Goal: Task Accomplishment & Management: Manage account settings

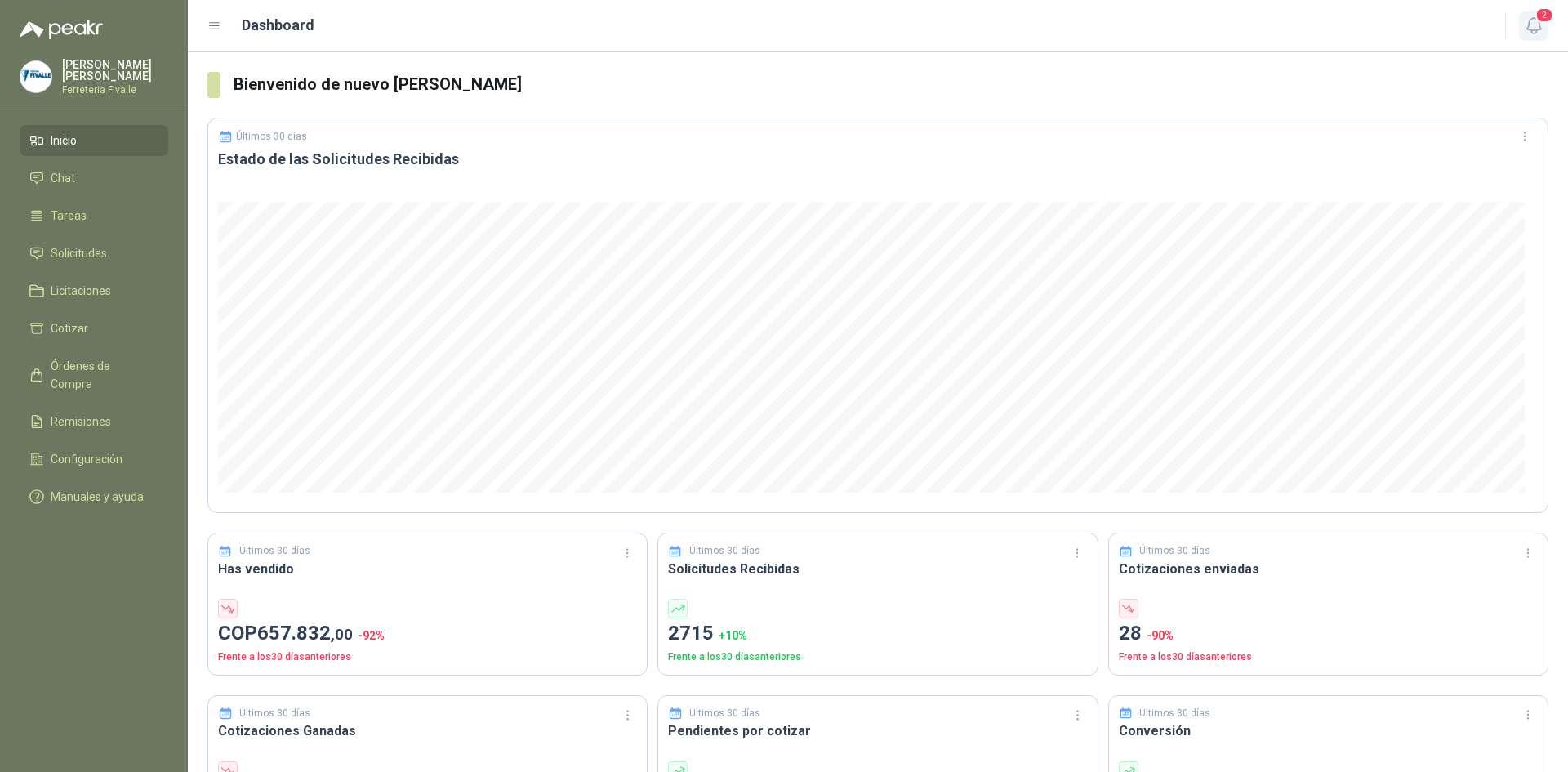
click at [1524, 25] on icon "button" at bounding box center [1534, 25] width 21 height 21
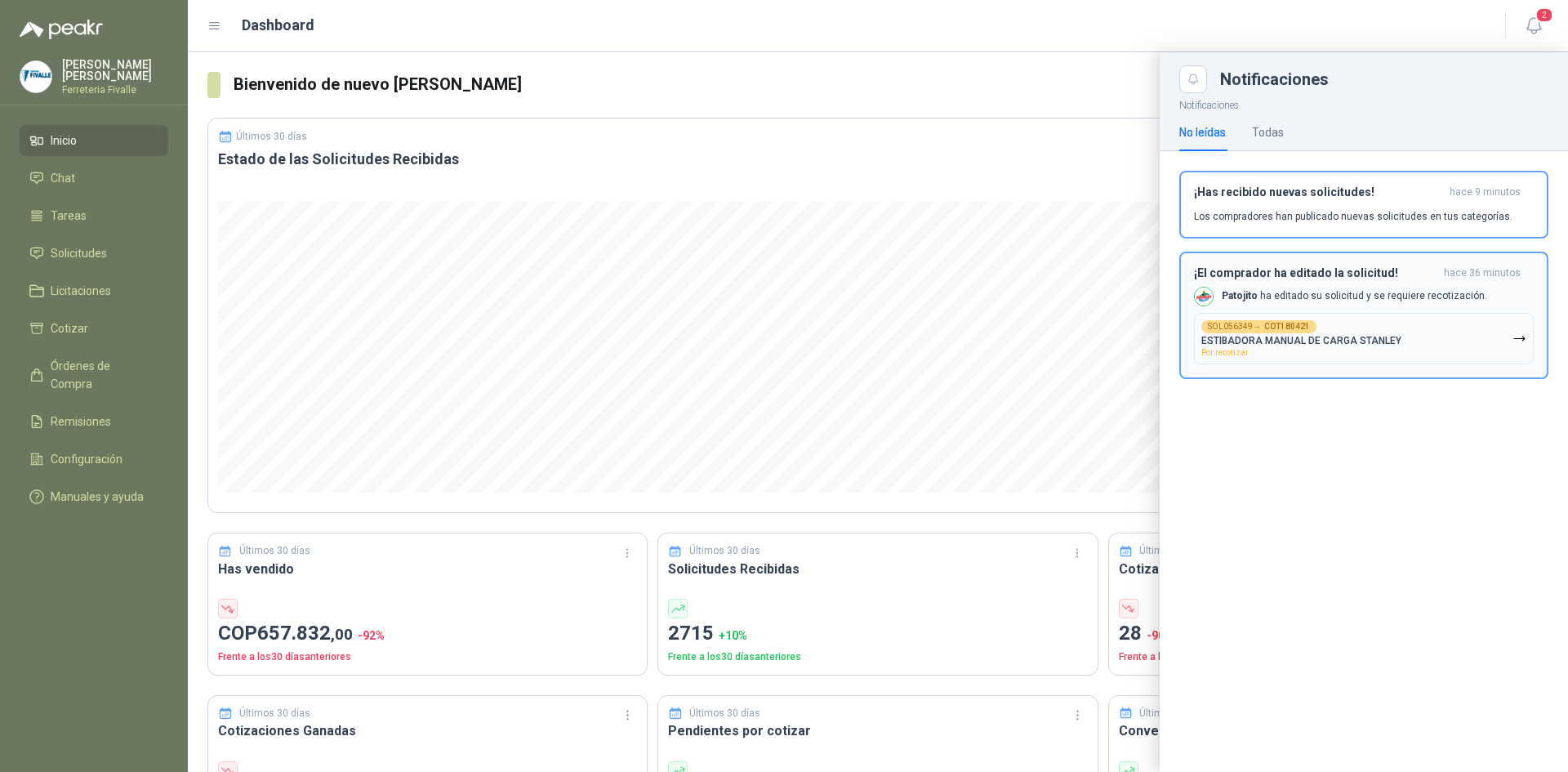
click at [1409, 343] on button "SOL056349 → COT180421 ESTIBADORA MANUAL DE CARGA [PERSON_NAME] Por recotizar" at bounding box center [1364, 338] width 340 height 52
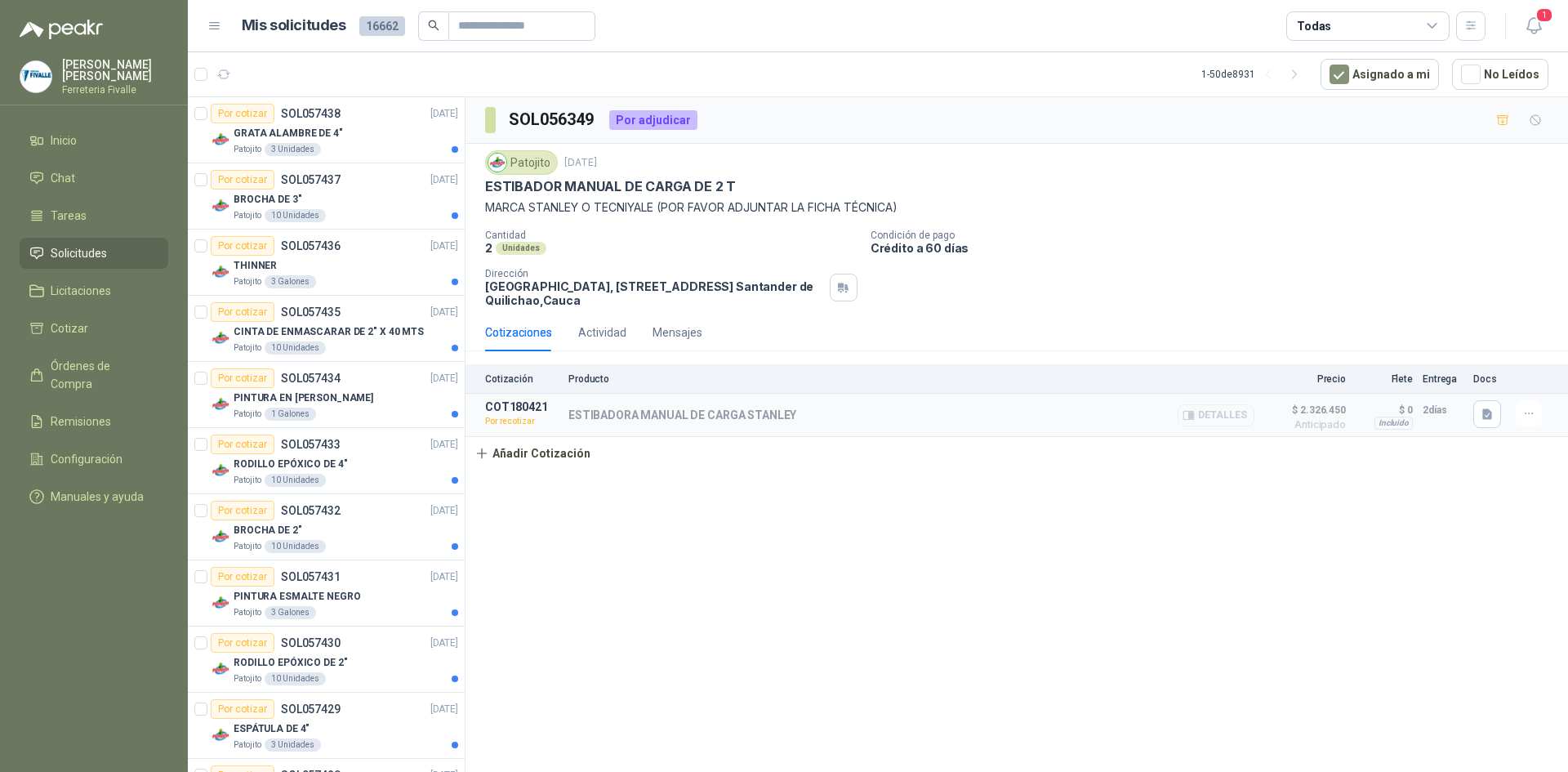
click at [1241, 414] on button "Detalles" at bounding box center [1216, 415] width 77 height 22
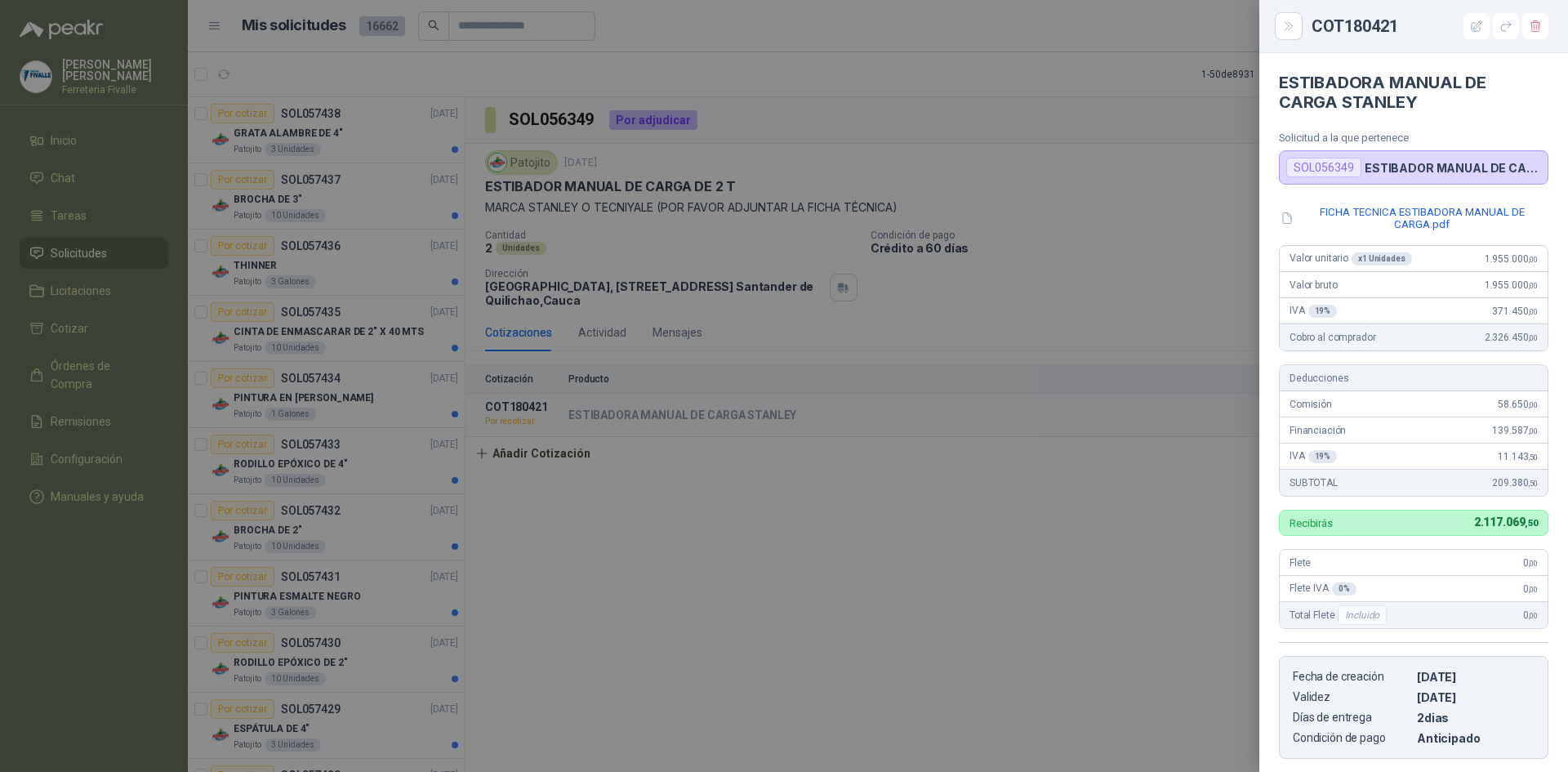
click at [834, 559] on div at bounding box center [784, 386] width 1568 height 772
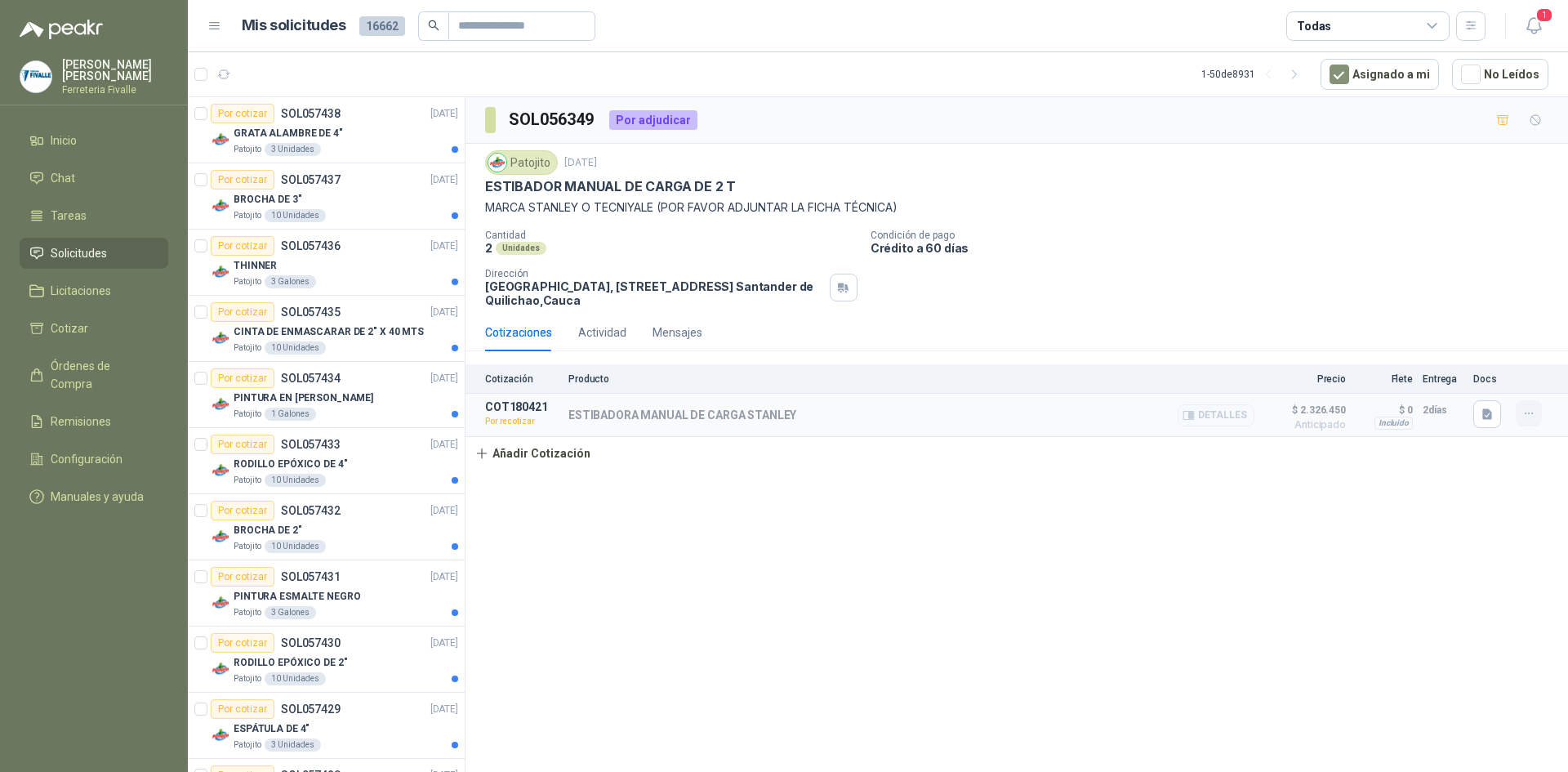
click at [1525, 418] on icon "button" at bounding box center [1529, 413] width 14 height 14
click at [1368, 507] on div "SOL056349 Por adjudicar Patojito [DATE] ESTIBADOR MANUAL DE CARGA DE 2 T [PERSO…" at bounding box center [1016, 437] width 1103 height 681
click at [1053, 613] on div "SOL056349 Por adjudicar Patojito [DATE] ESTIBADOR MANUAL DE CARGA DE 2 T [PERSO…" at bounding box center [1016, 437] width 1103 height 681
click at [1524, 410] on icon "button" at bounding box center [1529, 413] width 14 height 14
click at [1475, 380] on button "Re-cotizar" at bounding box center [1496, 378] width 131 height 26
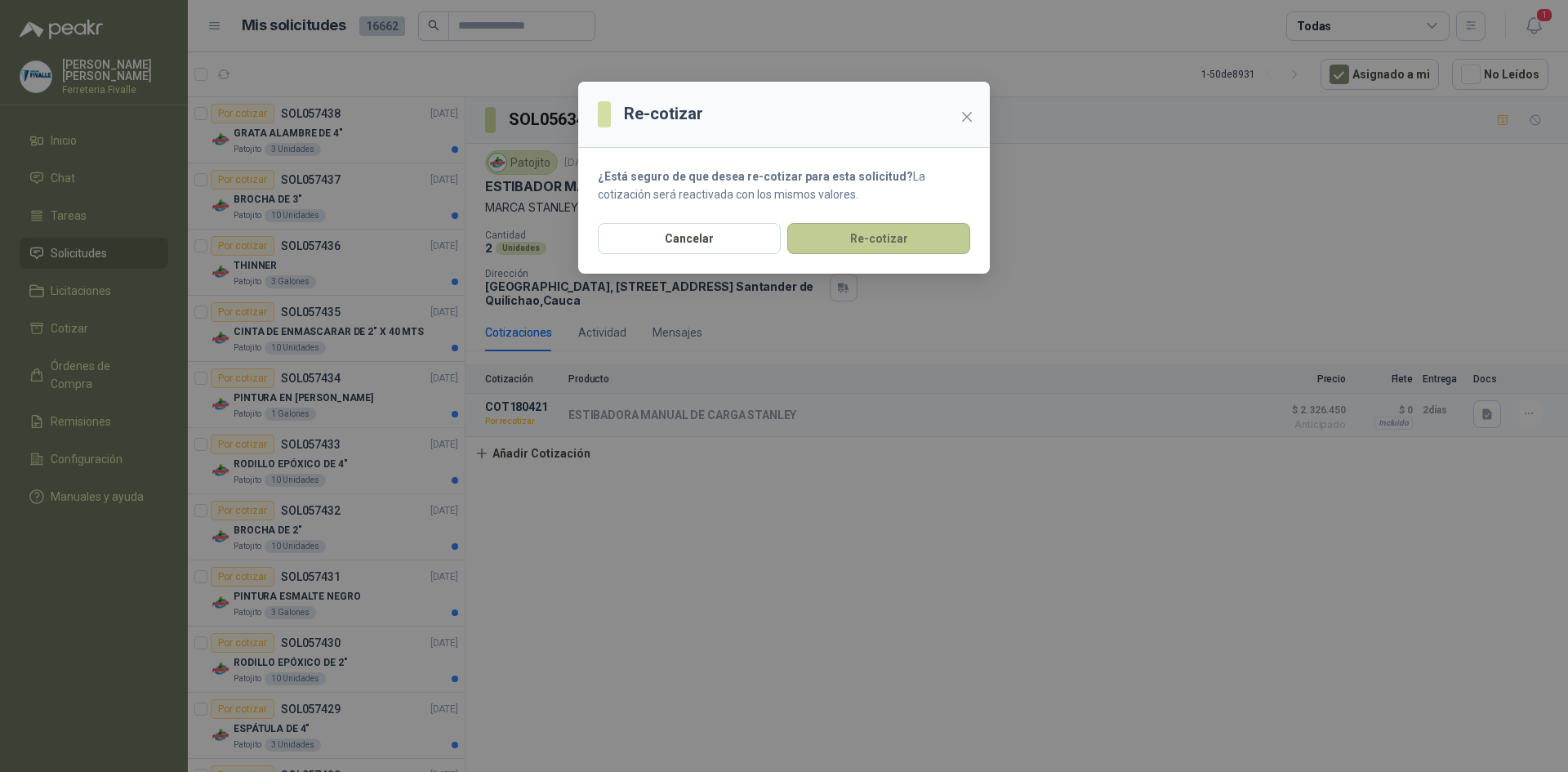
click at [868, 241] on button "Re-cotizar" at bounding box center [878, 239] width 183 height 31
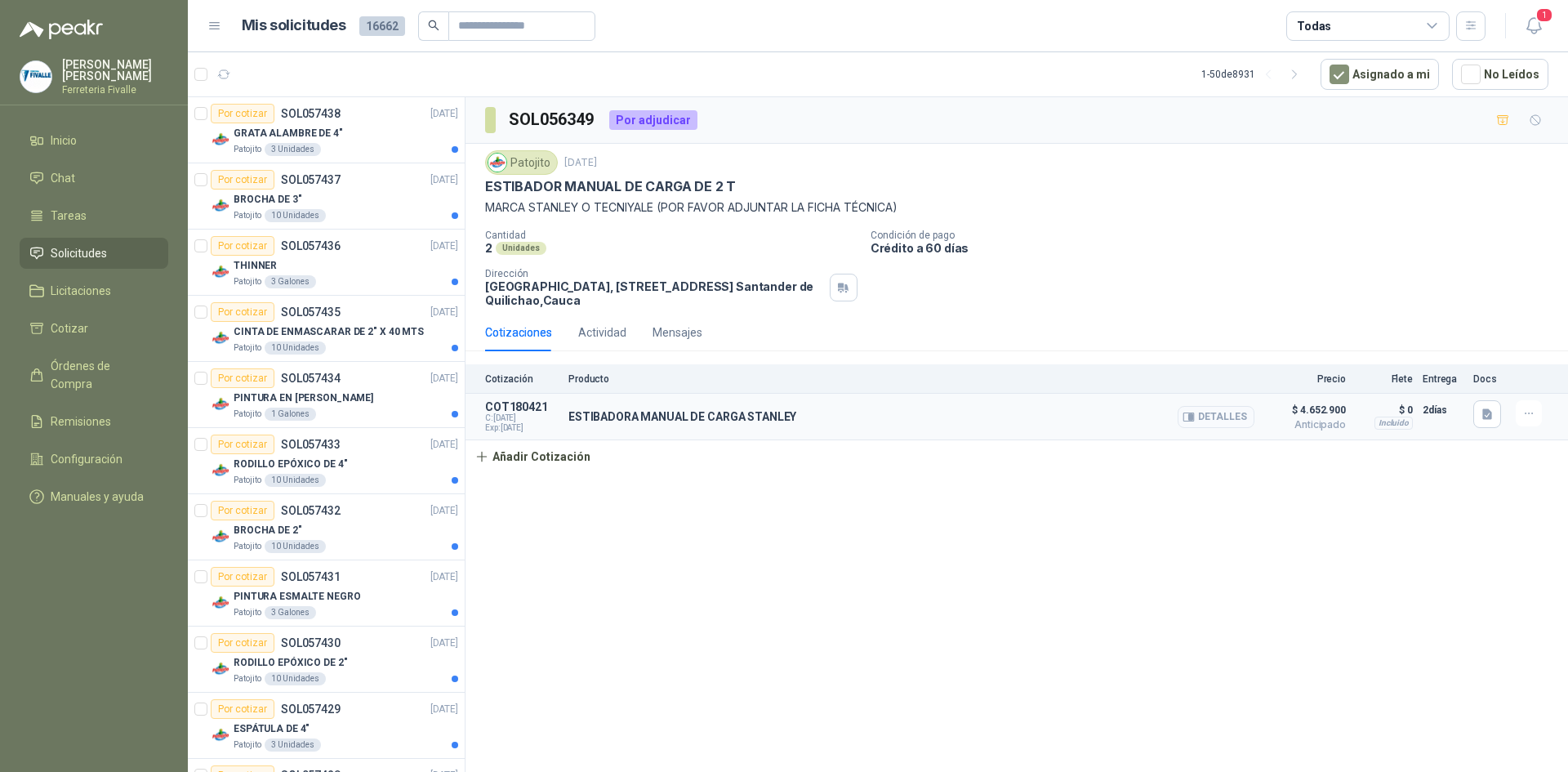
click at [1248, 417] on button "Detalles" at bounding box center [1216, 416] width 77 height 22
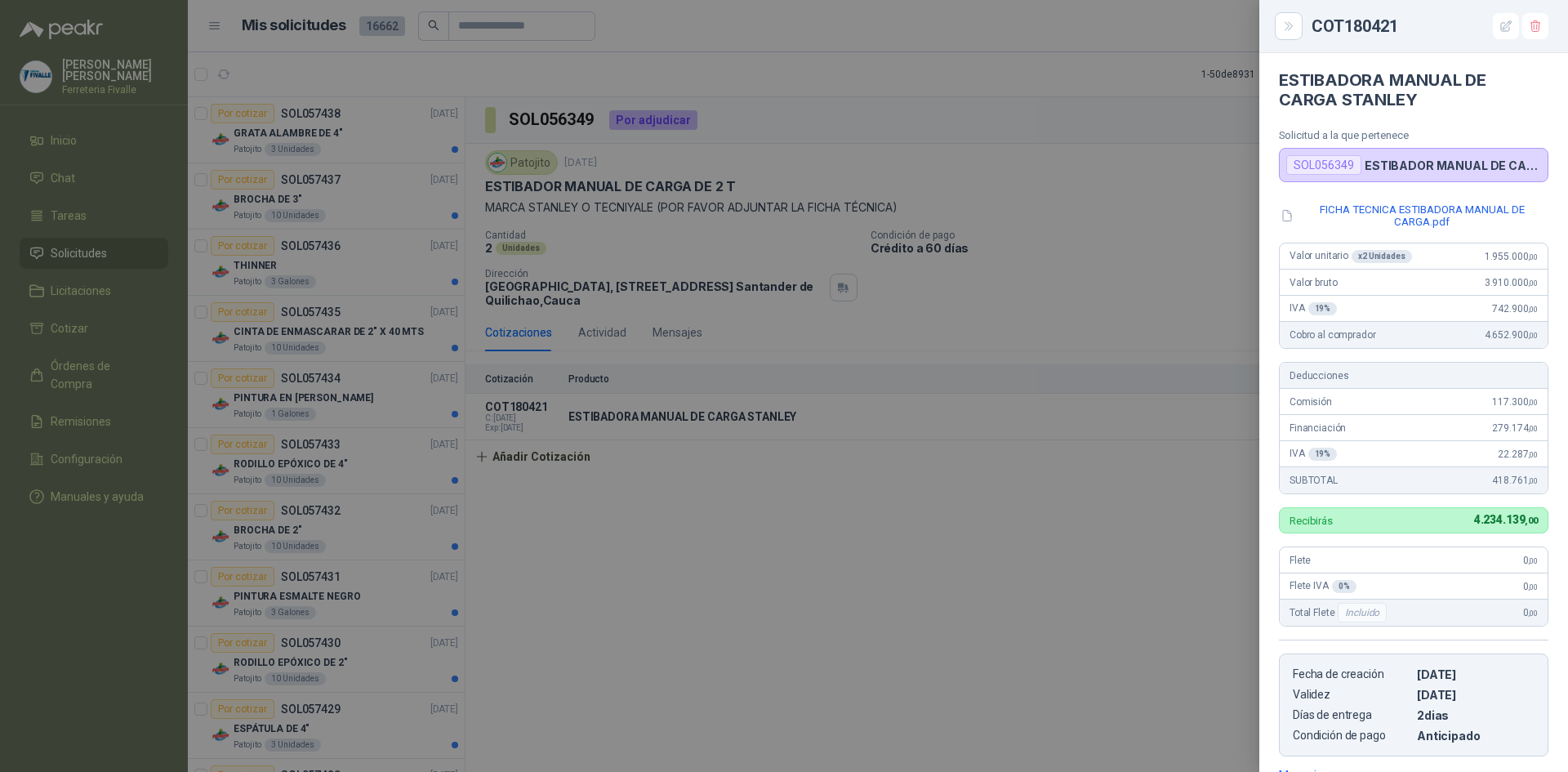
scroll to position [0, 0]
click at [1148, 568] on div at bounding box center [784, 386] width 1568 height 772
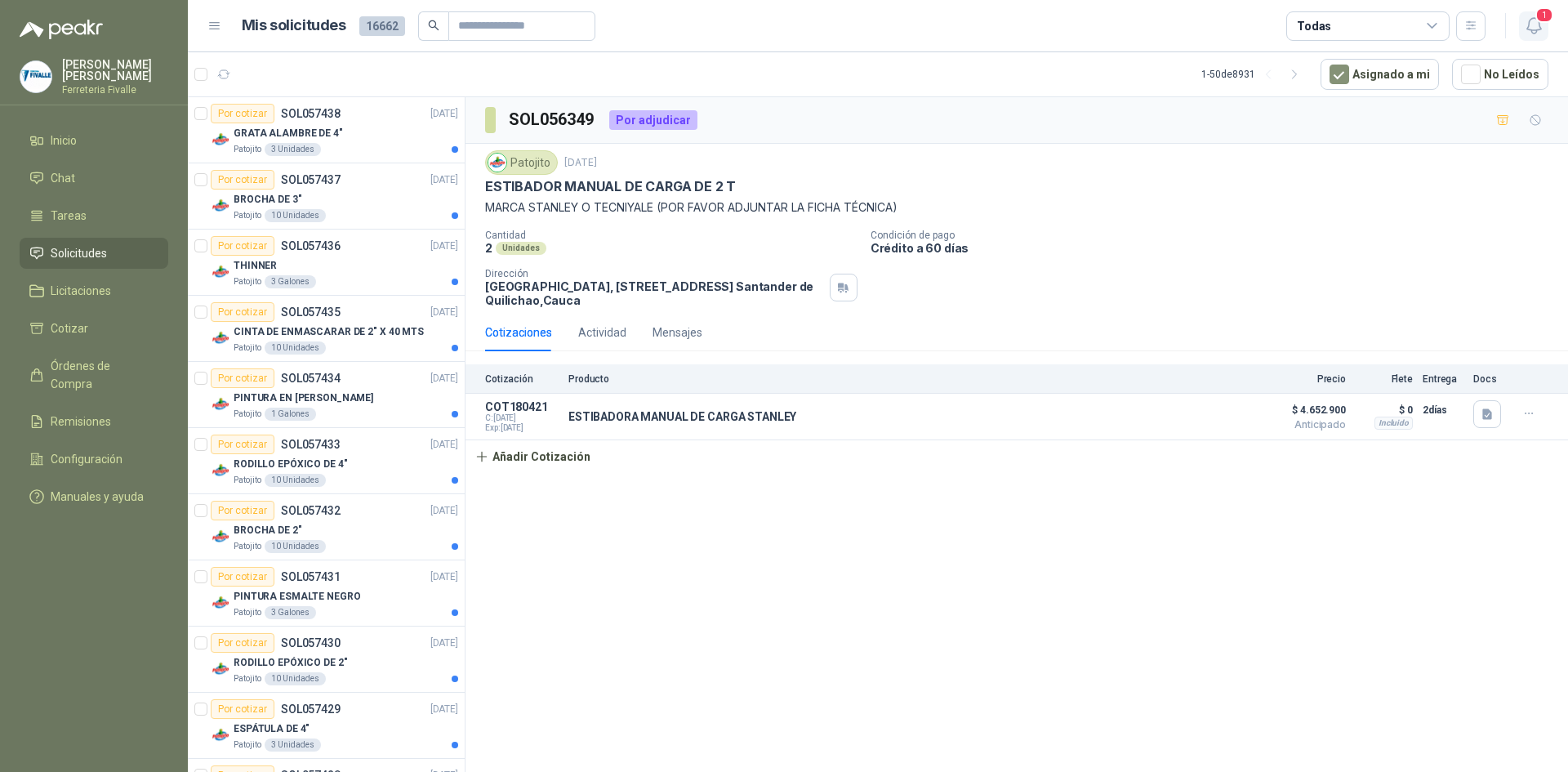
click at [1538, 29] on icon "button" at bounding box center [1534, 25] width 21 height 21
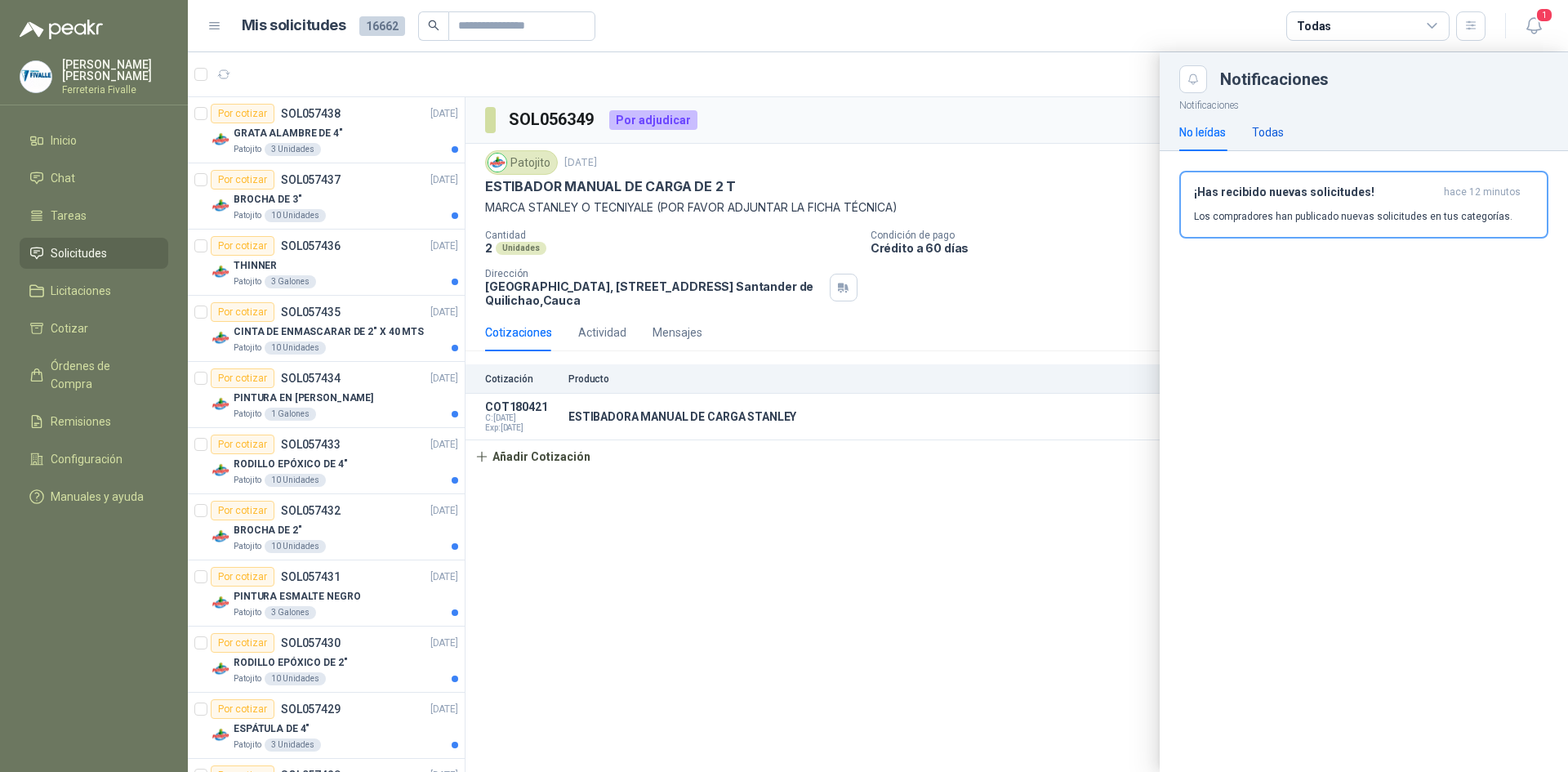
click at [1270, 127] on div "Todas" at bounding box center [1268, 132] width 32 height 18
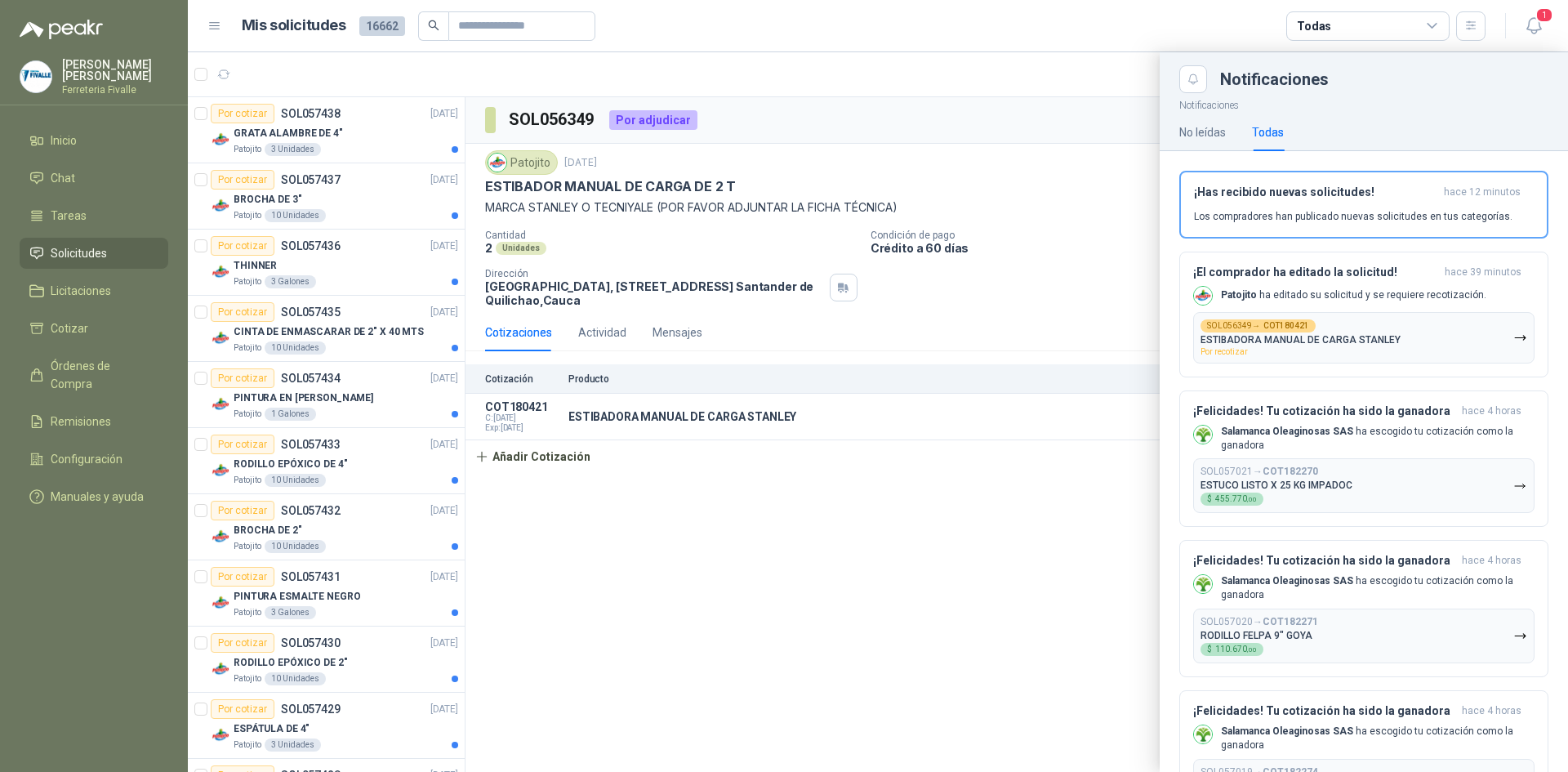
click at [663, 623] on div at bounding box center [878, 412] width 1380 height 719
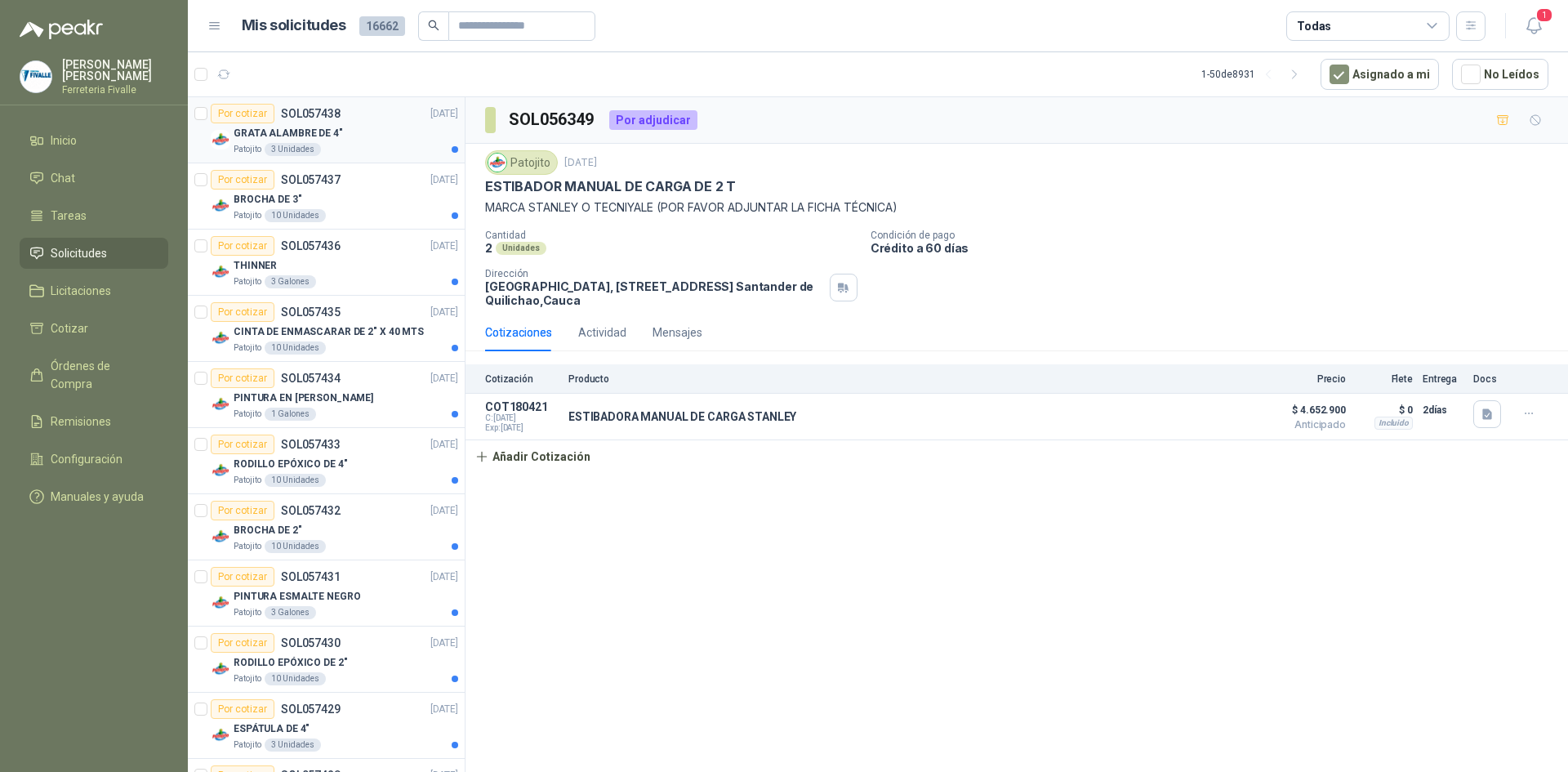
click at [345, 151] on div "Patojito 3 Unidades" at bounding box center [346, 149] width 225 height 13
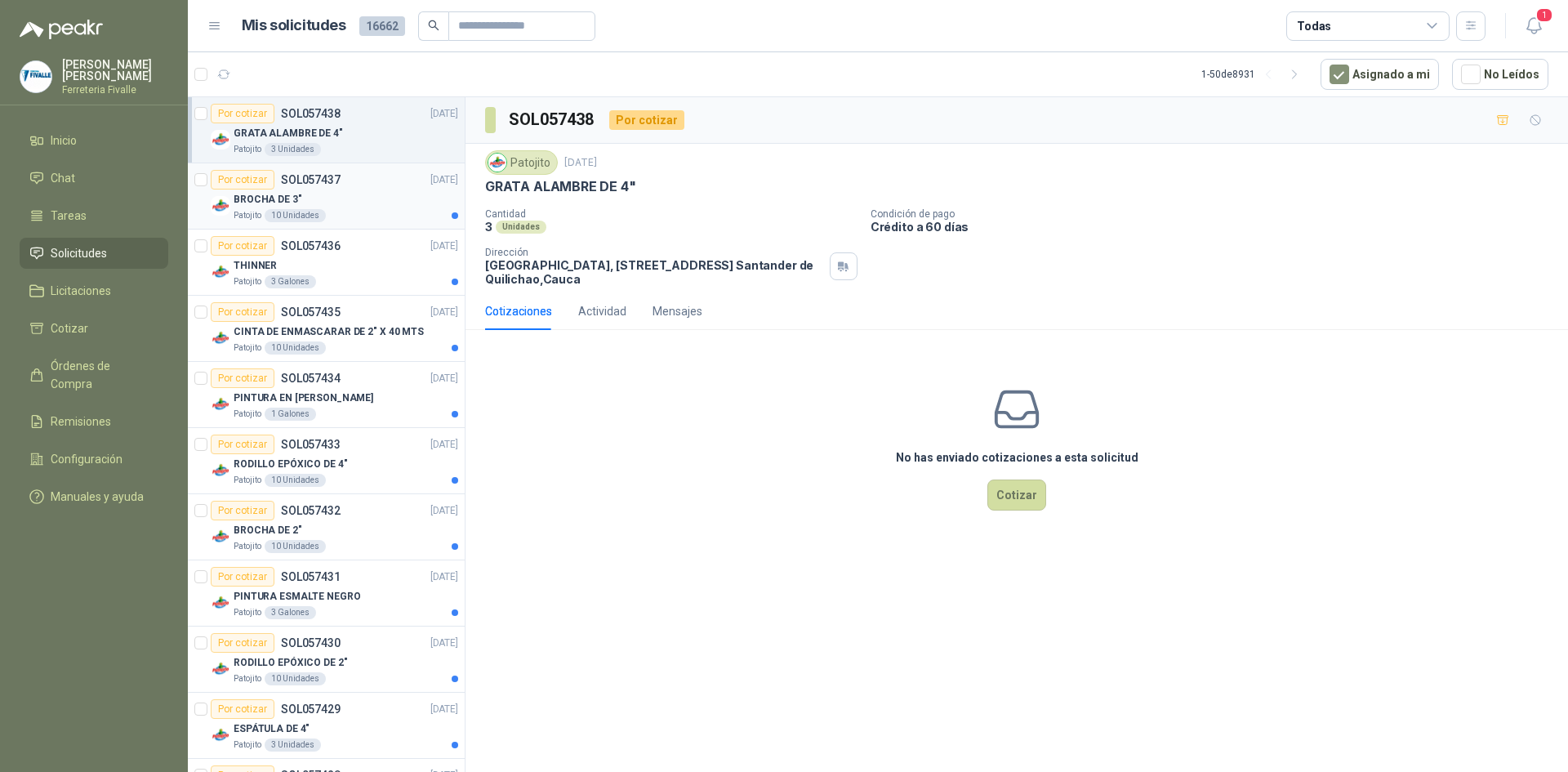
click at [328, 188] on div "Por cotizar SOL057437" at bounding box center [276, 180] width 130 height 20
click at [368, 254] on div "Por cotizar SOL057436 [DATE]" at bounding box center [334, 246] width 247 height 20
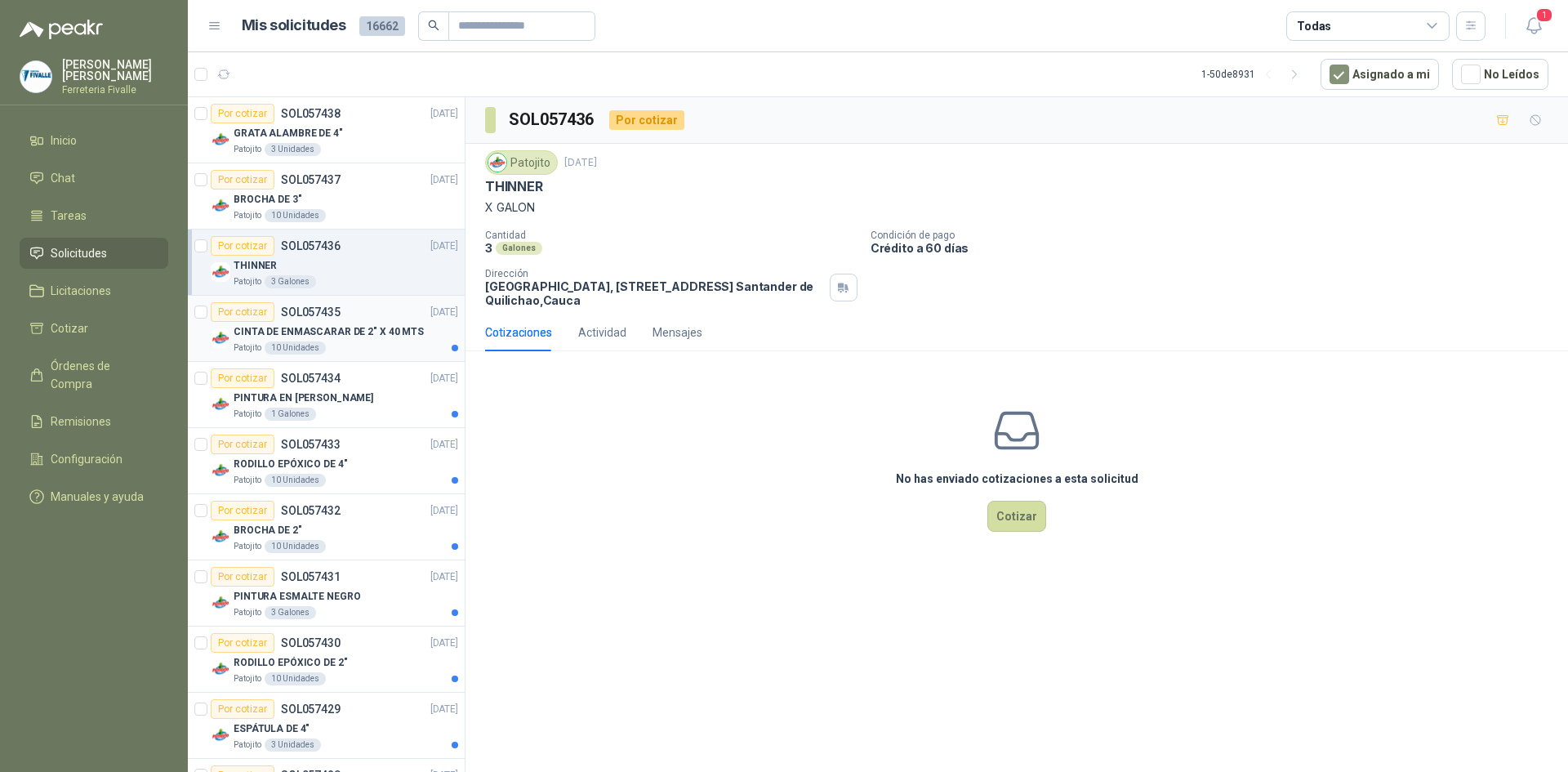
click at [372, 329] on p "CINTA DE ENMASCARAR DE 2" X 40 MTS" at bounding box center [328, 332] width 190 height 16
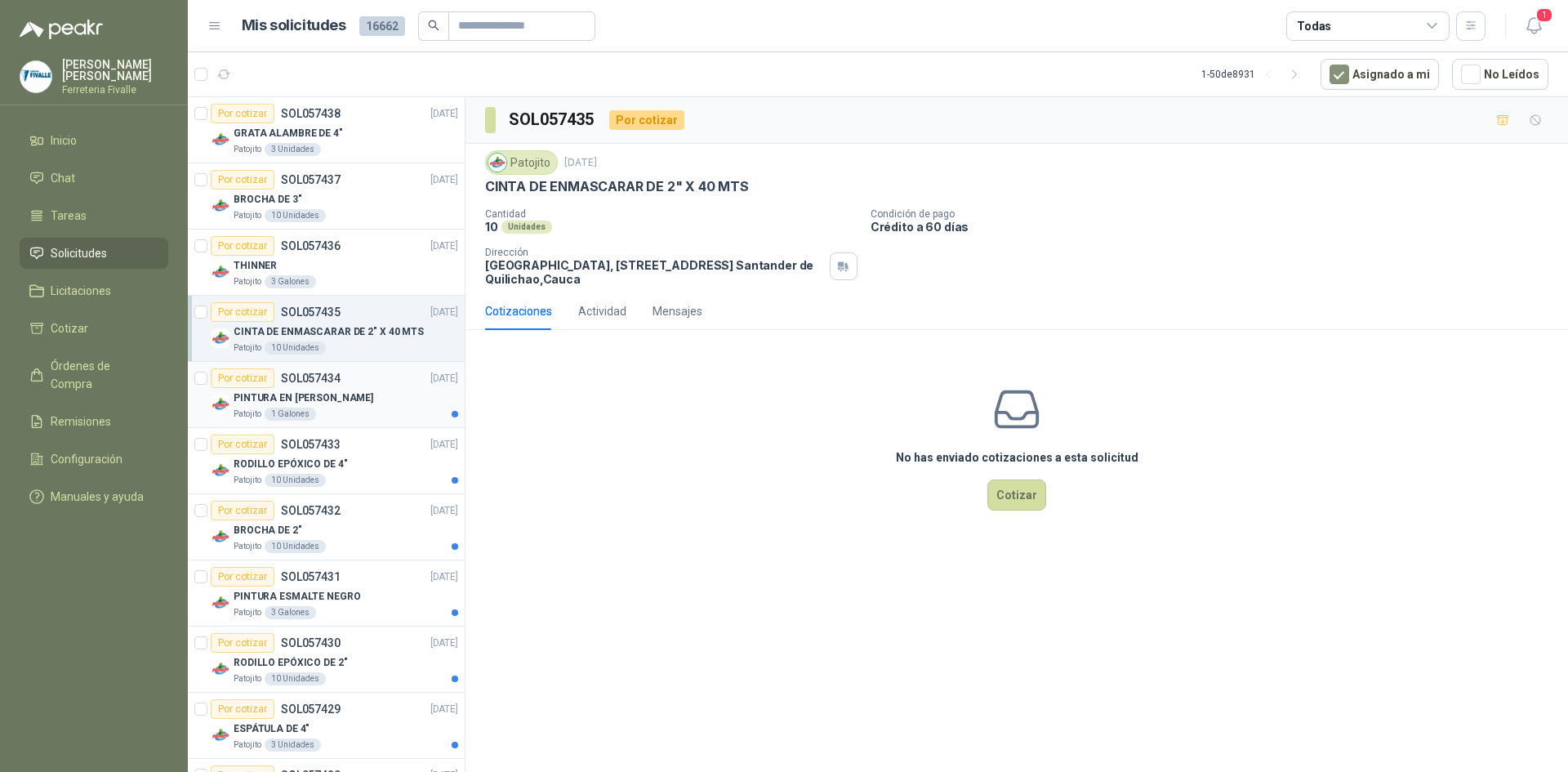
click at [356, 370] on div "Por cotizar SOL057434 [DATE]" at bounding box center [334, 379] width 247 height 20
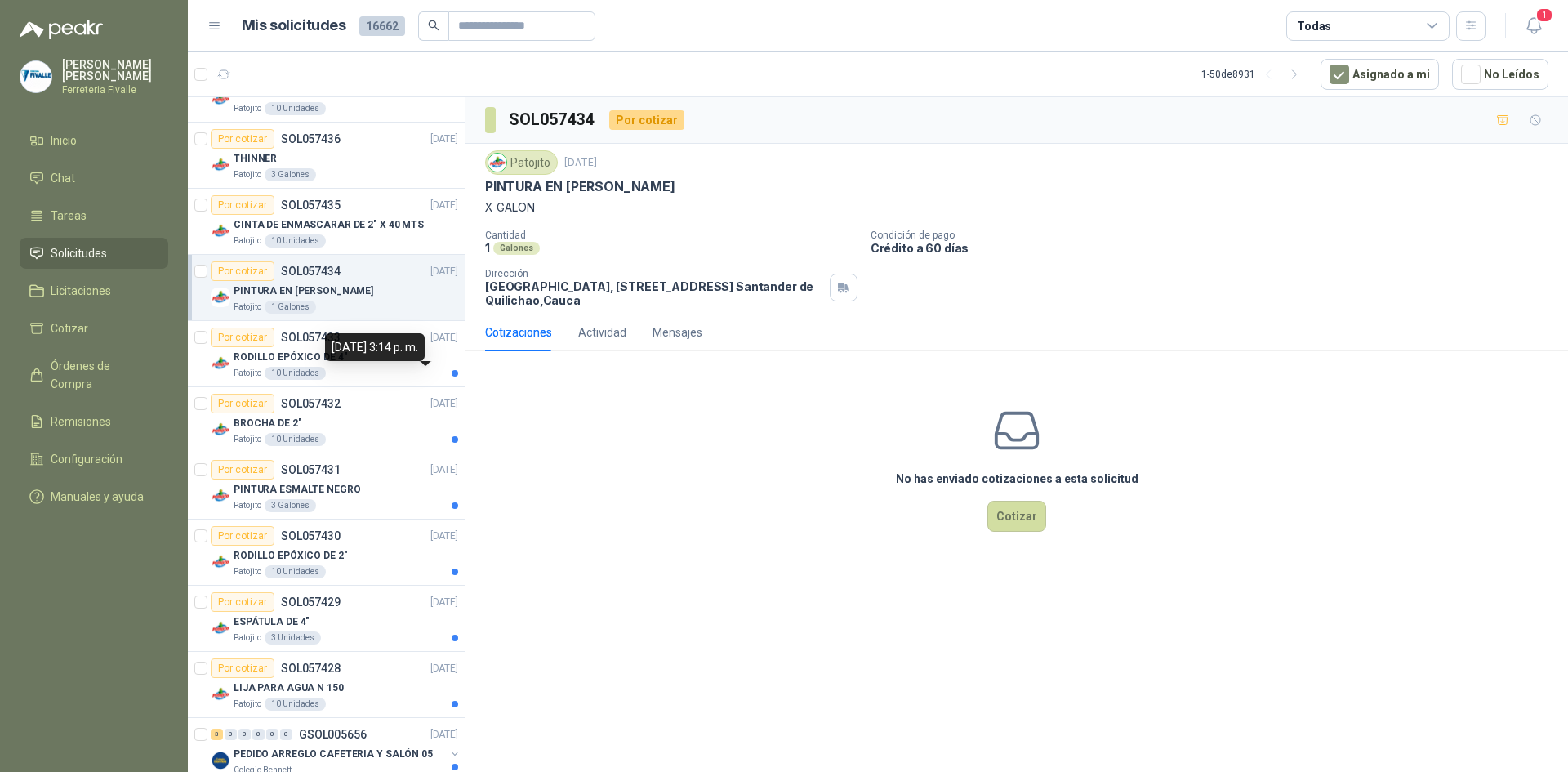
scroll to position [163, 0]
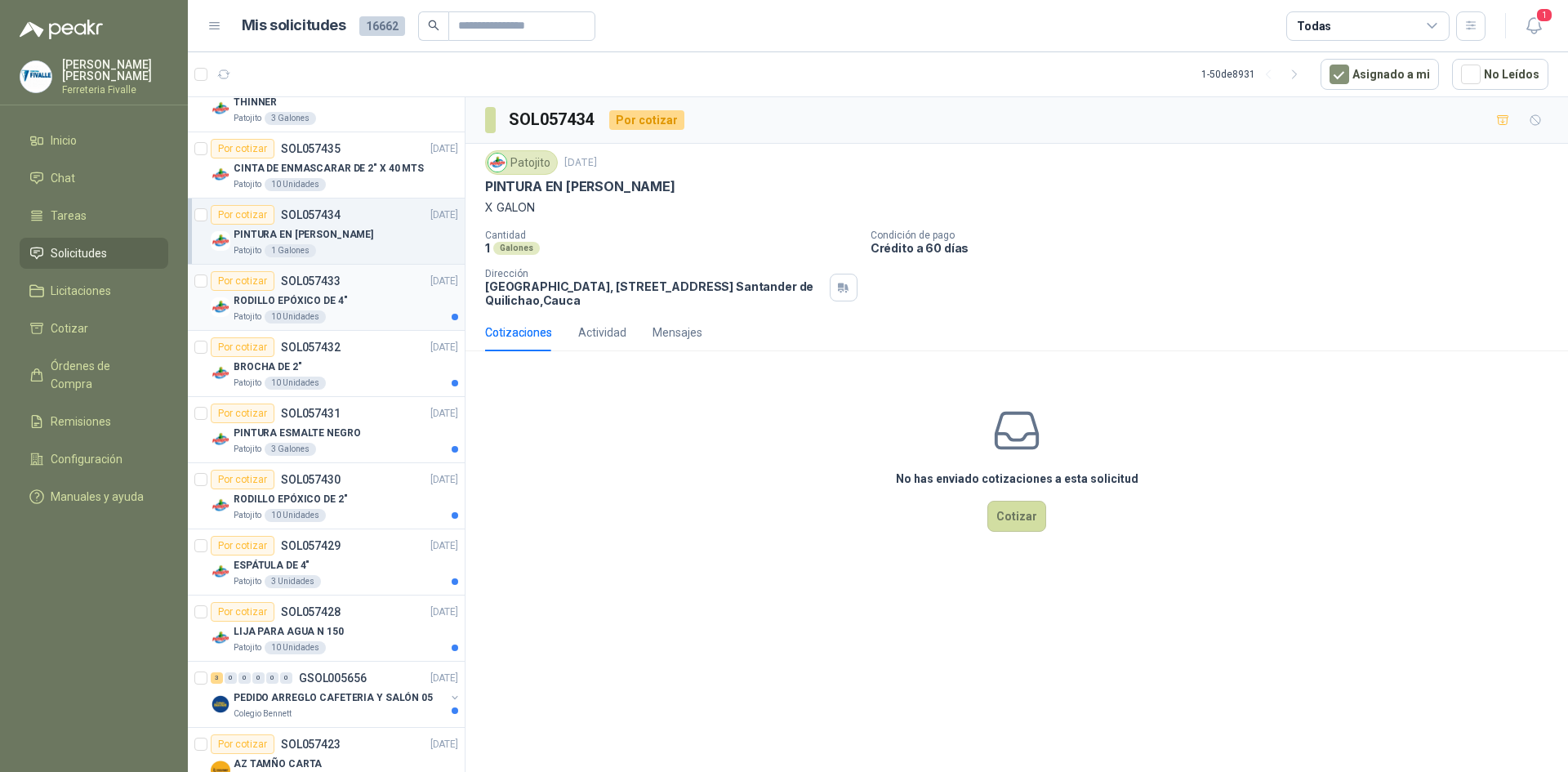
click at [364, 306] on div "RODILLO EPÓXICO DE 4"" at bounding box center [346, 301] width 225 height 20
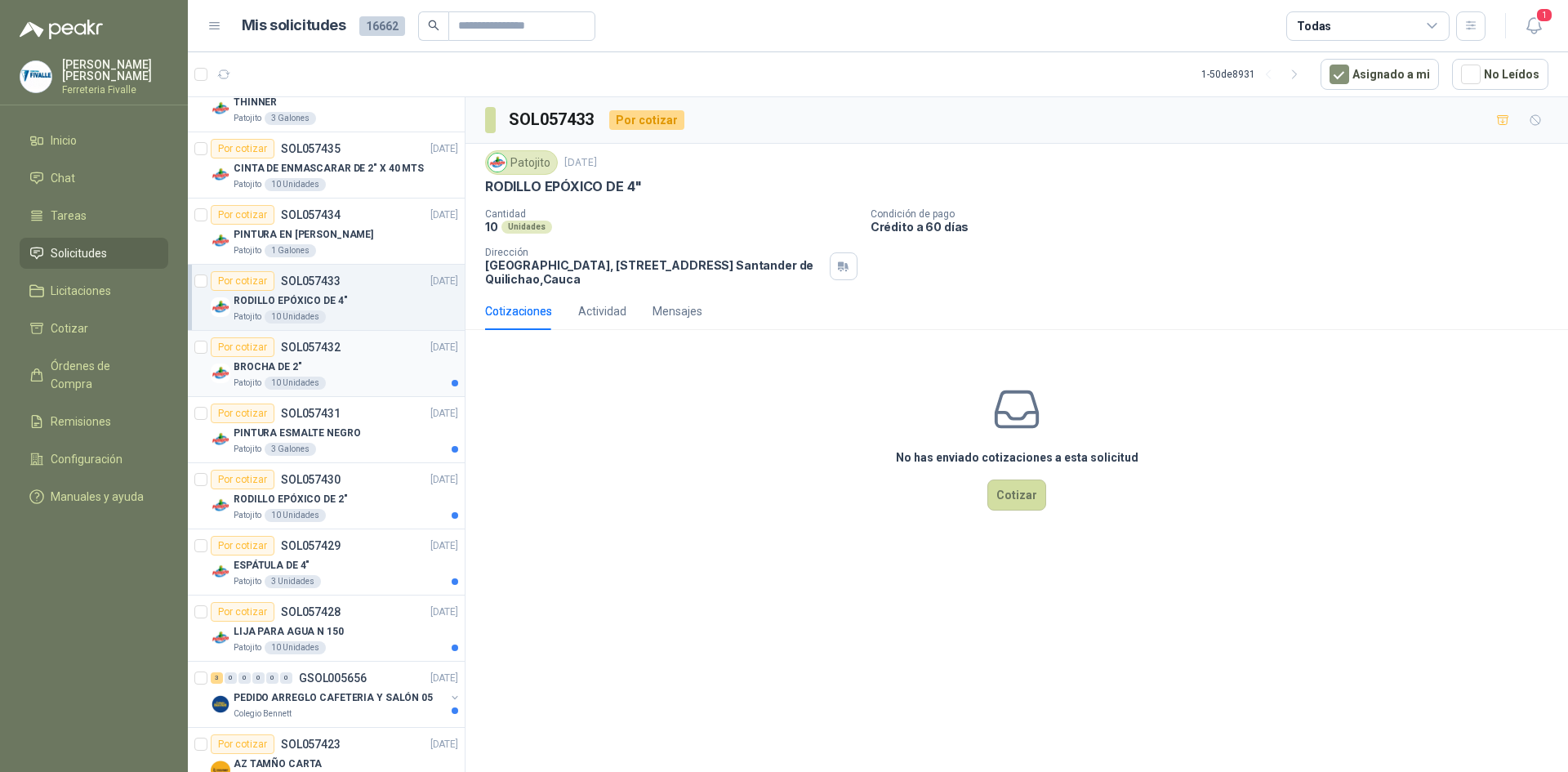
click at [361, 347] on div "Por cotizar SOL057432 [DATE]" at bounding box center [334, 347] width 247 height 20
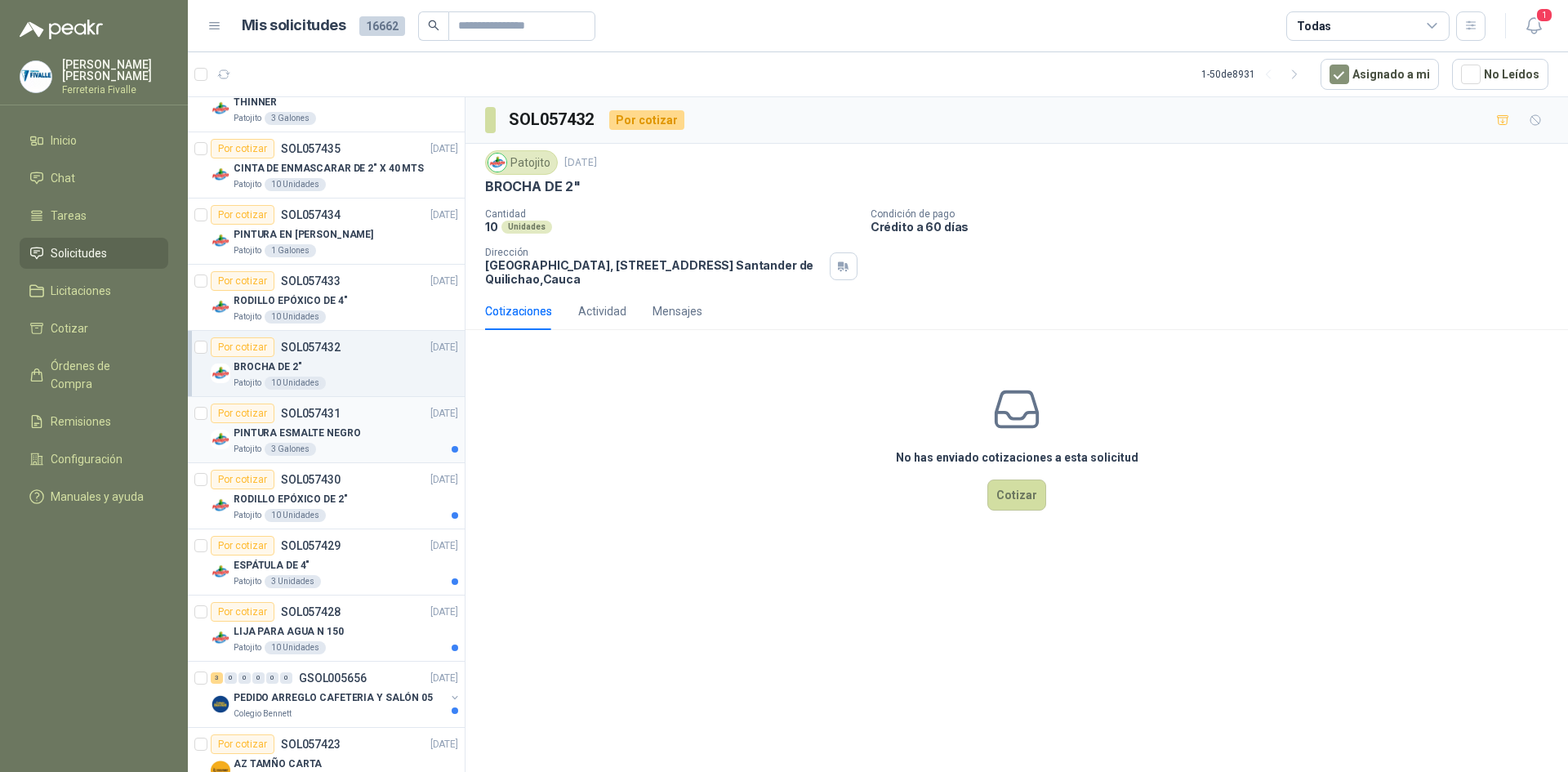
click at [340, 413] on div "Por cotizar SOL057431 [DATE]" at bounding box center [334, 413] width 247 height 20
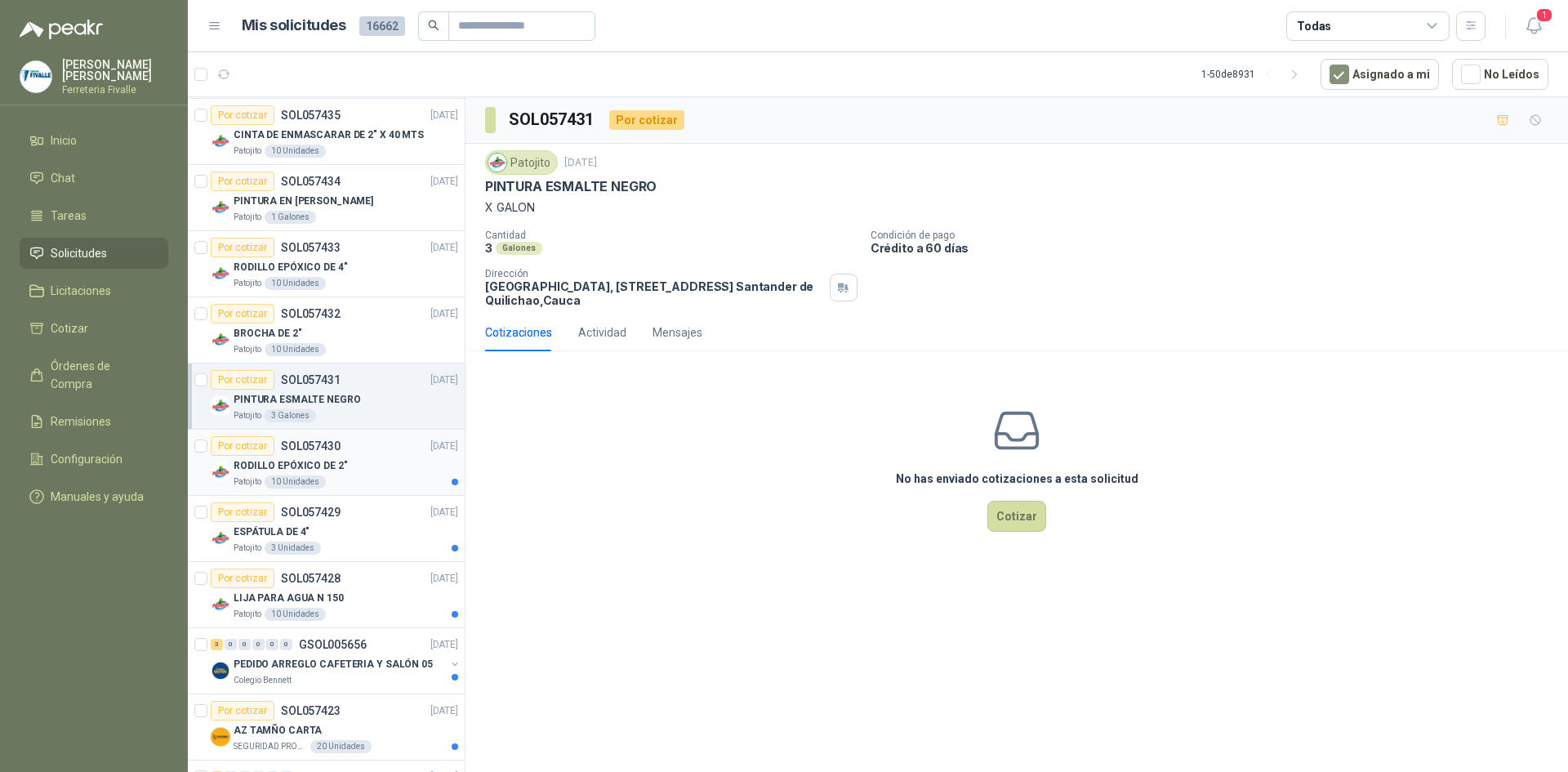
scroll to position [245, 0]
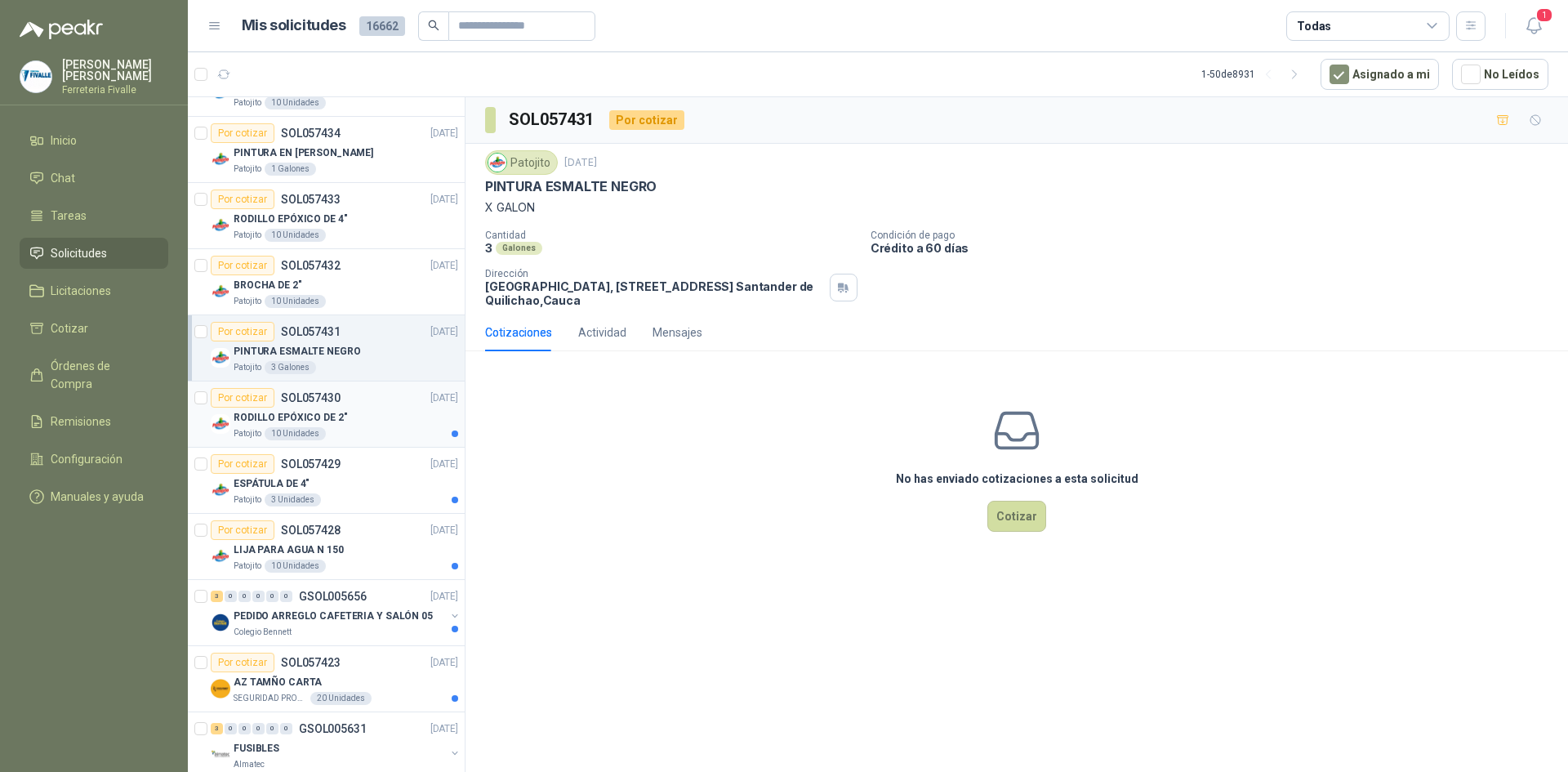
click at [392, 416] on div "RODILLO EPÓXICO DE 2"" at bounding box center [346, 417] width 225 height 20
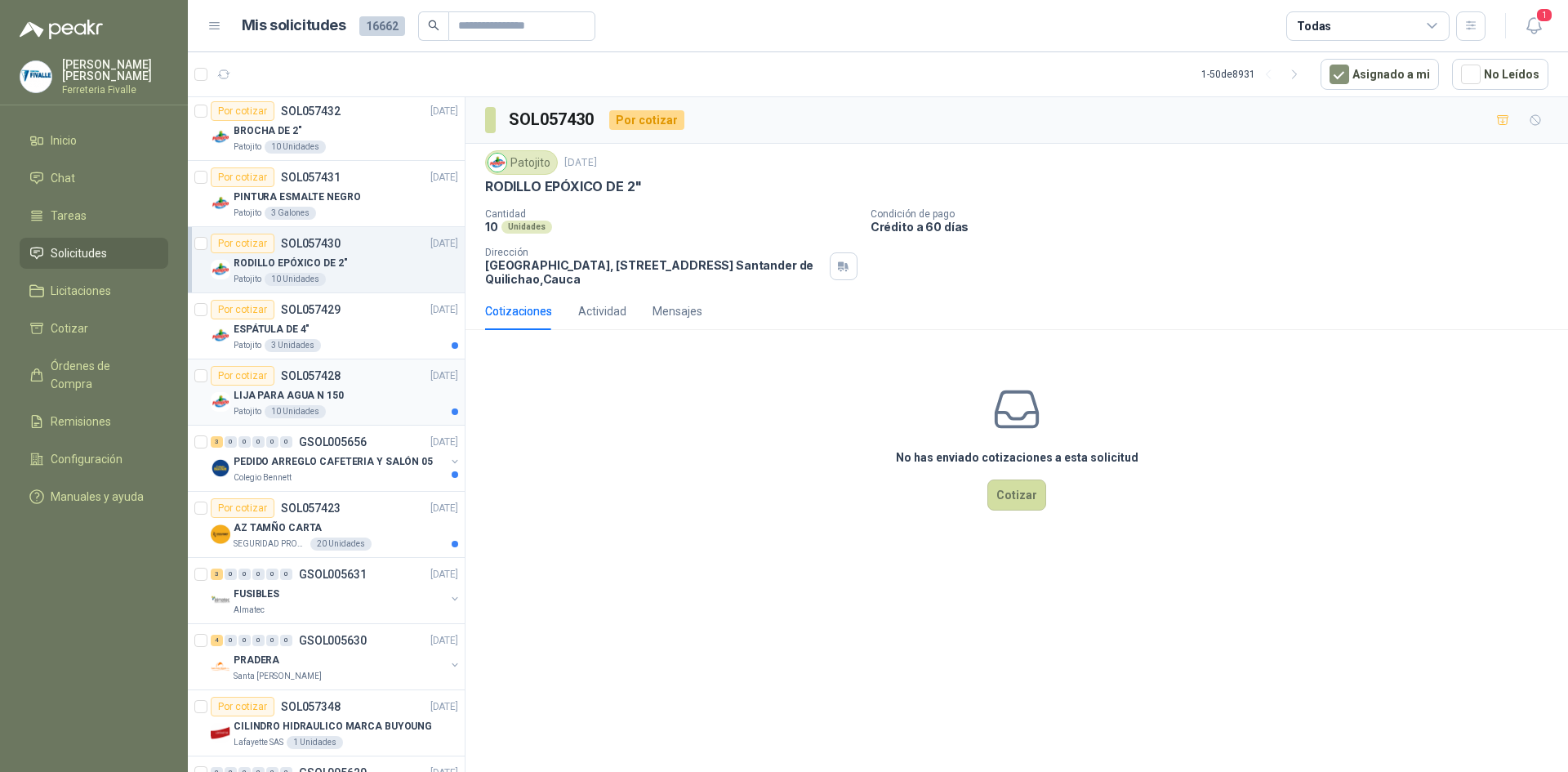
scroll to position [408, 0]
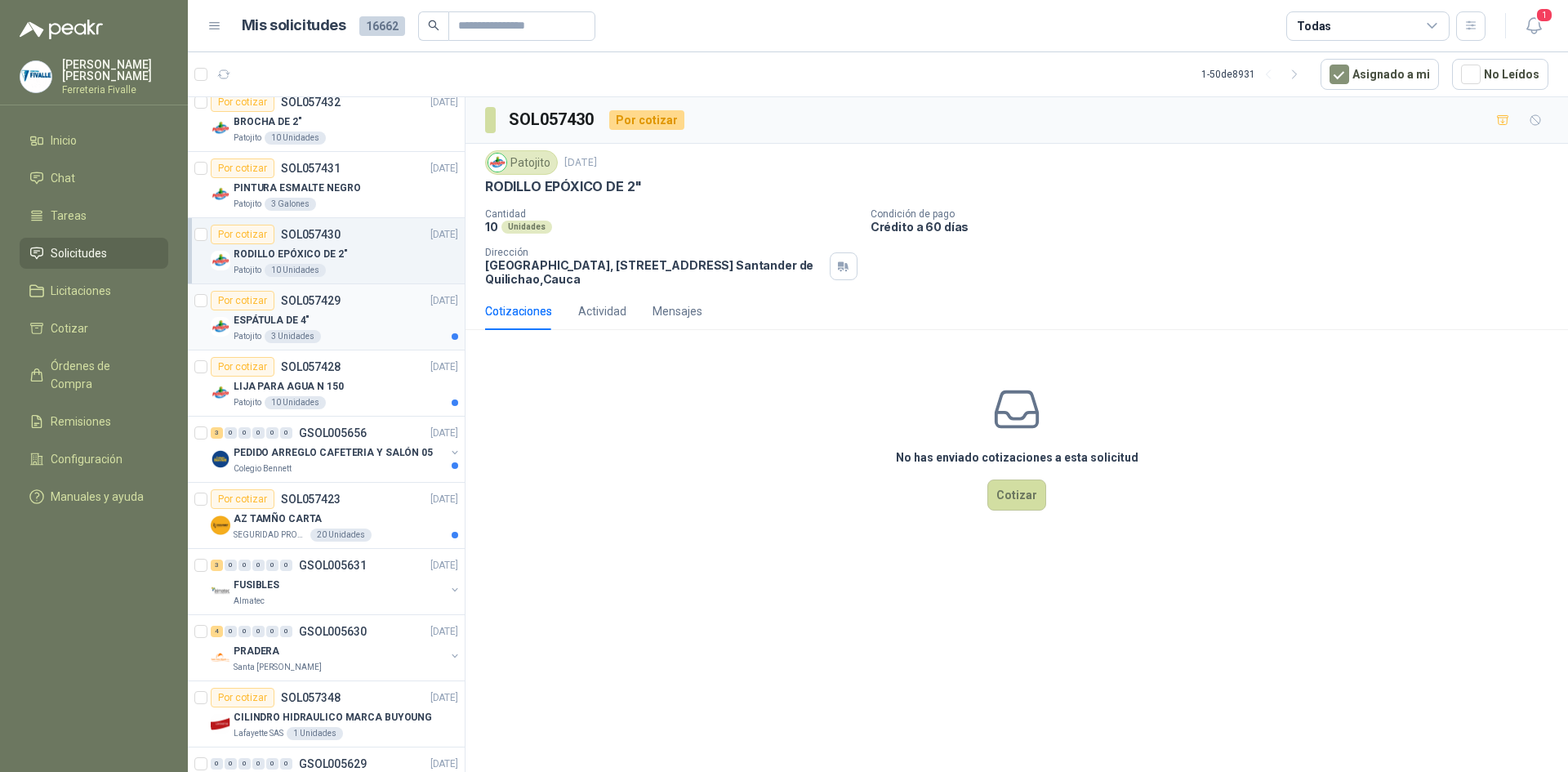
click at [398, 324] on div "ESPÁTULA DE 4"" at bounding box center [346, 320] width 225 height 20
click at [355, 398] on div "Patojito 10 Unidades" at bounding box center [346, 402] width 225 height 13
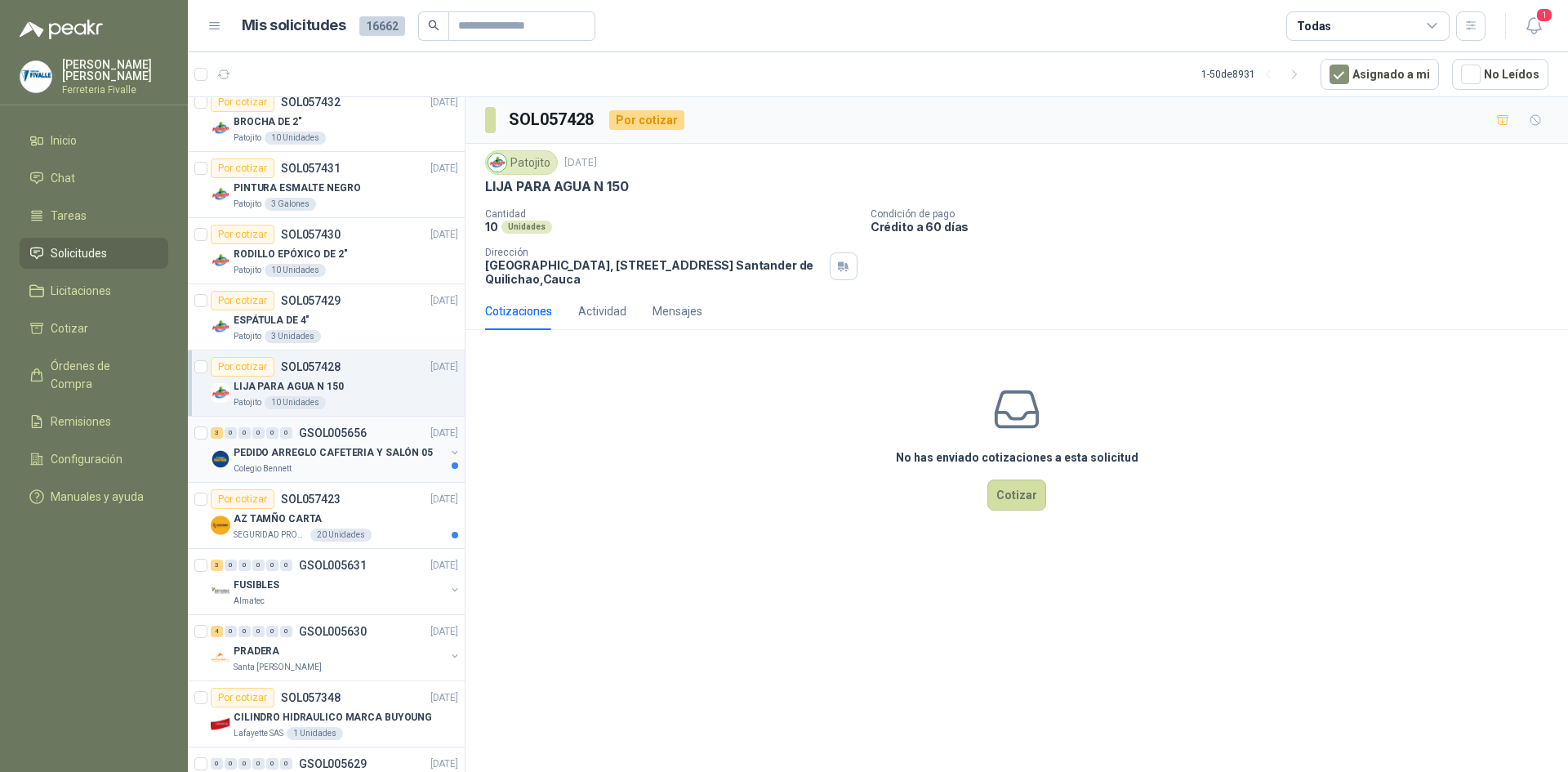
click at [344, 445] on p "PEDIDO ARREGLO CAFETERIA Y SALÓN 05" at bounding box center [332, 453] width 199 height 16
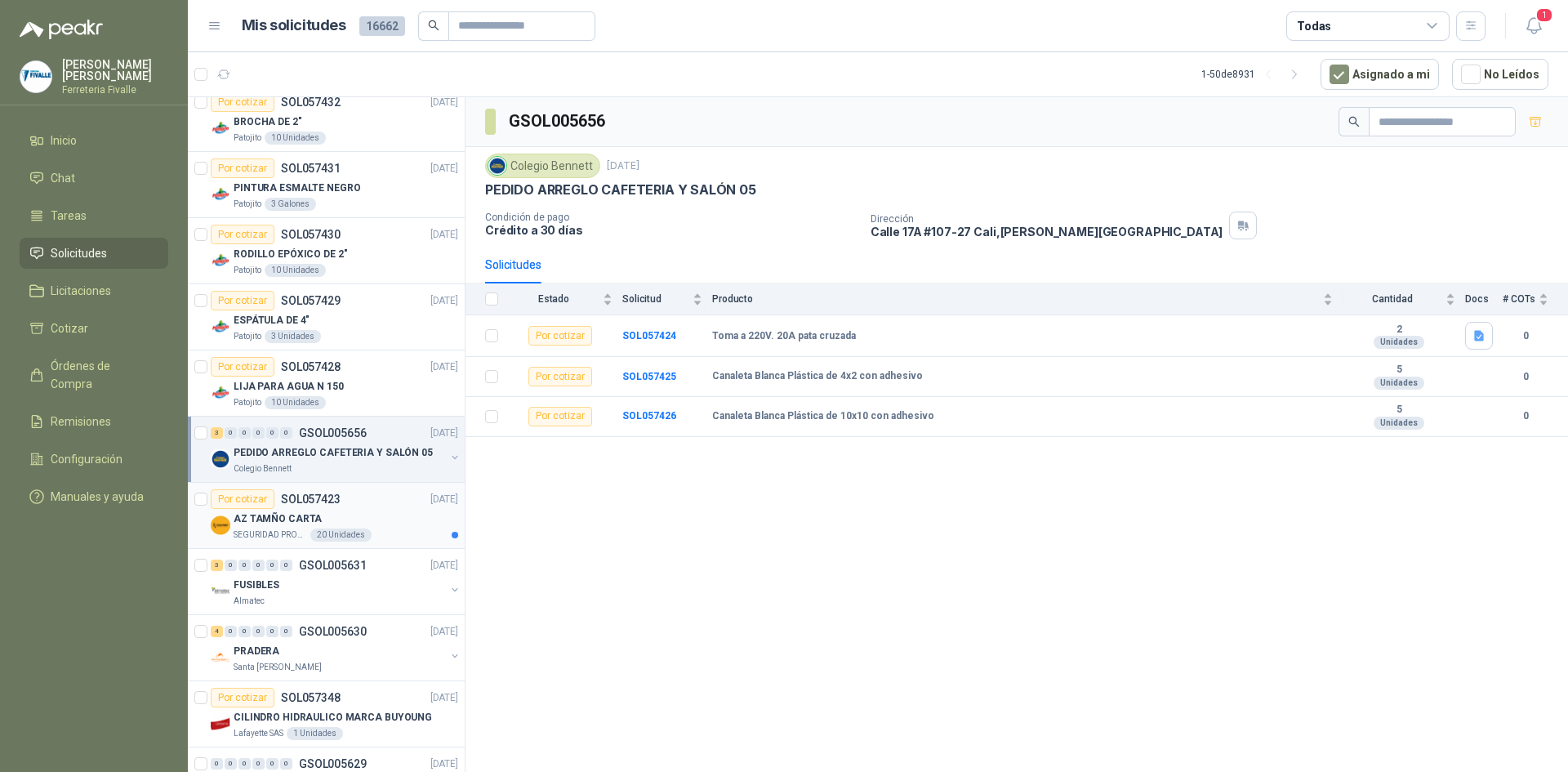
click at [337, 517] on div "AZ TAMÑO CARTA" at bounding box center [346, 519] width 225 height 20
